Goal: Obtain resource: Obtain resource

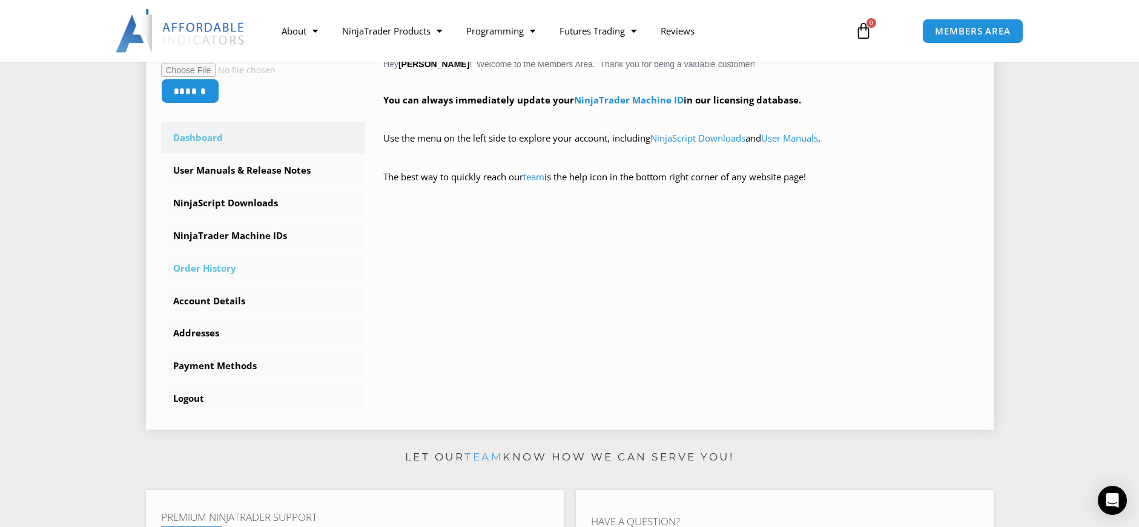
scroll to position [303, 0]
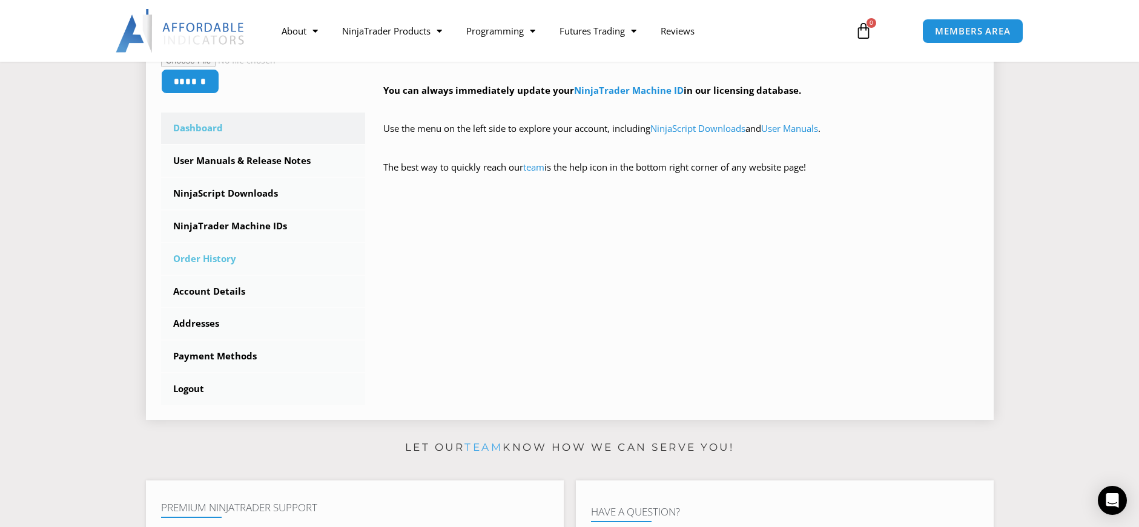
click at [202, 257] on link "Order History" at bounding box center [263, 258] width 205 height 31
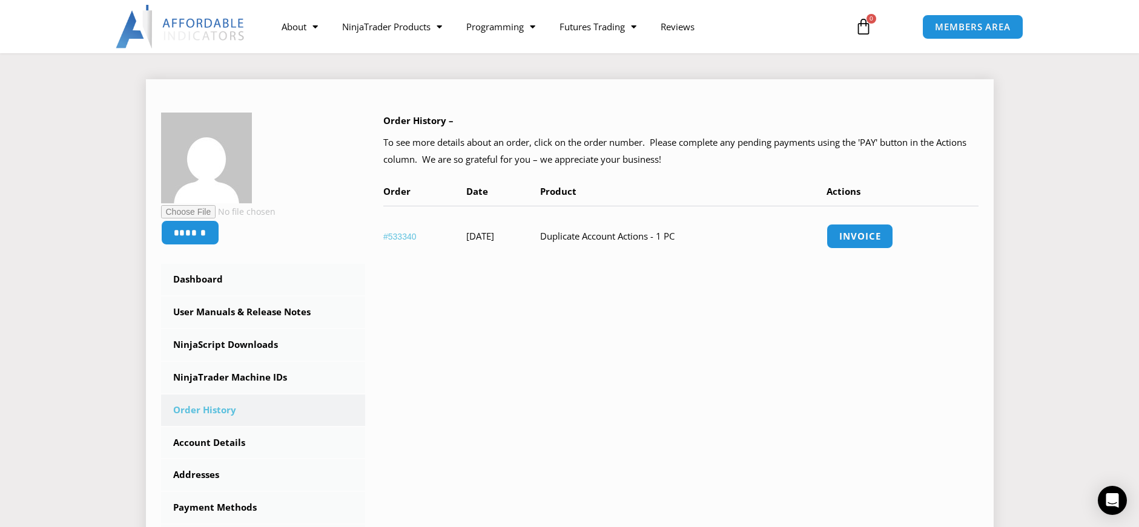
scroll to position [182, 0]
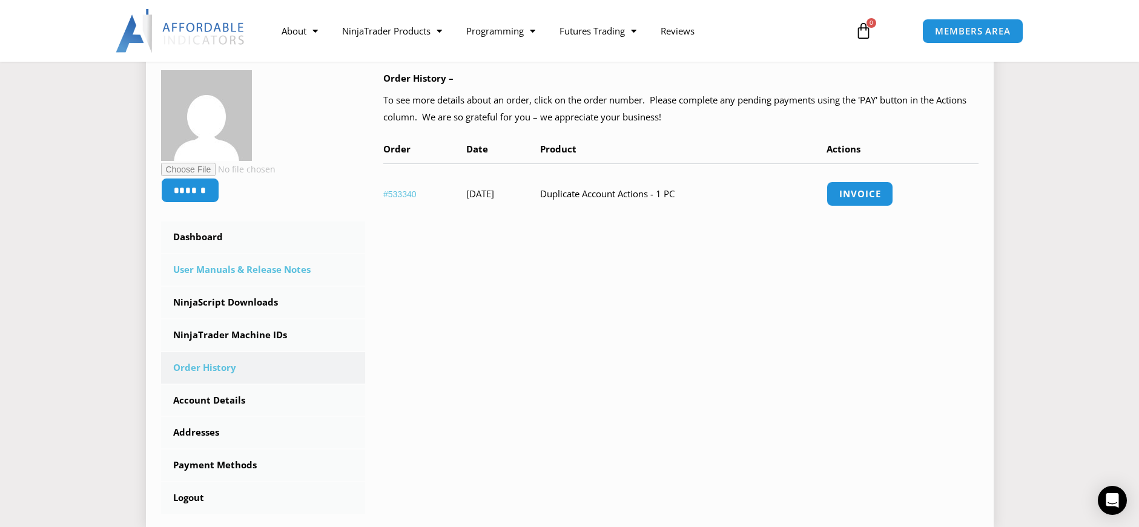
click at [220, 270] on link "User Manuals & Release Notes" at bounding box center [263, 269] width 205 height 31
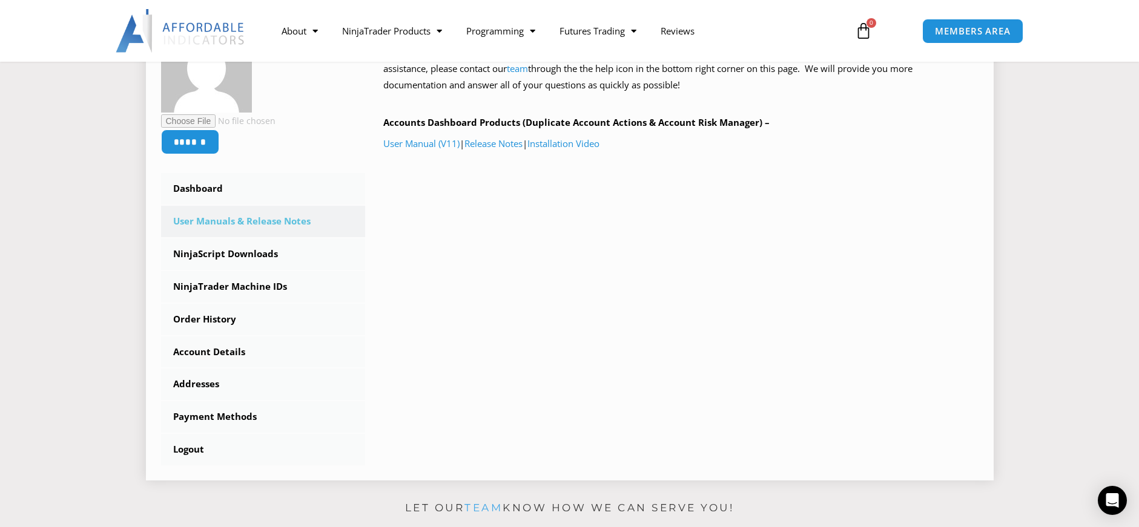
scroll to position [242, 0]
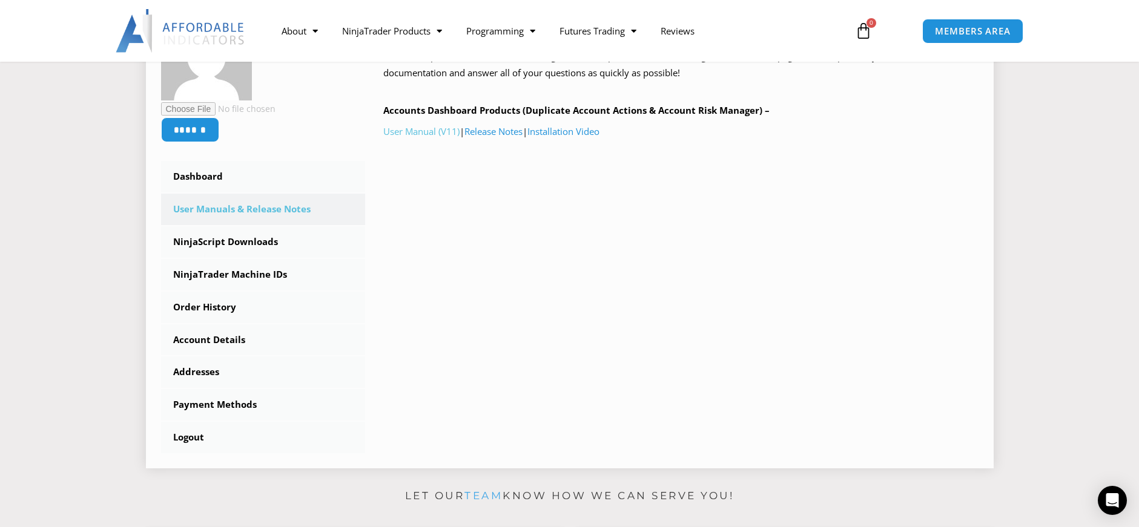
click at [429, 133] on link "User Manual (V11)" at bounding box center [421, 131] width 76 height 12
click at [500, 133] on link "Release Notes" at bounding box center [493, 131] width 58 height 12
click at [569, 135] on link "Installation Video" at bounding box center [563, 131] width 72 height 12
